Goal: Communication & Community: Participate in discussion

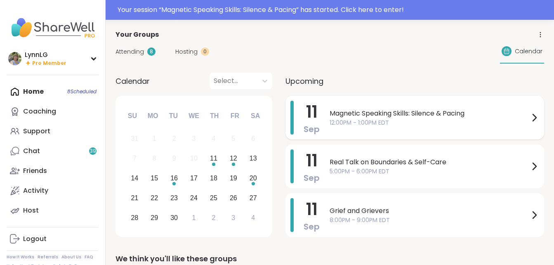
click at [388, 118] on span "12:00PM - 1:00PM EDT" at bounding box center [430, 122] width 200 height 9
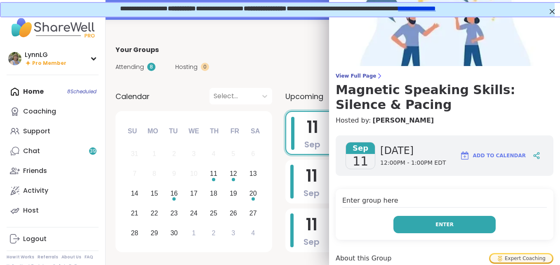
click at [438, 224] on span "Enter" at bounding box center [445, 224] width 18 height 7
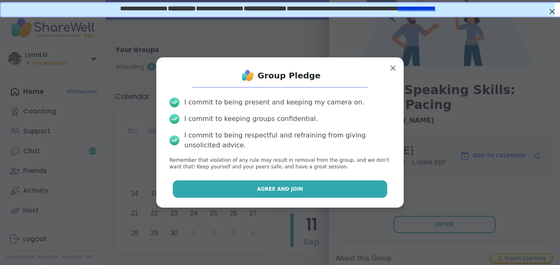
click at [269, 182] on button "Agree and Join" at bounding box center [280, 188] width 215 height 17
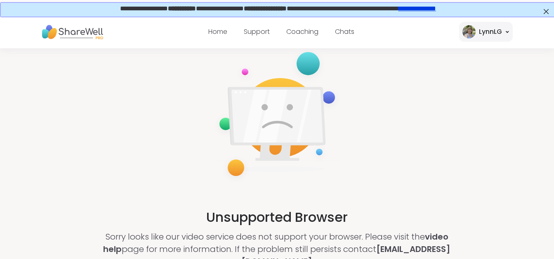
click at [379, 197] on div "Unsupported Browser Sorry looks like our video service does not support your br…" at bounding box center [277, 156] width 554 height 217
